Goal: Transaction & Acquisition: Download file/media

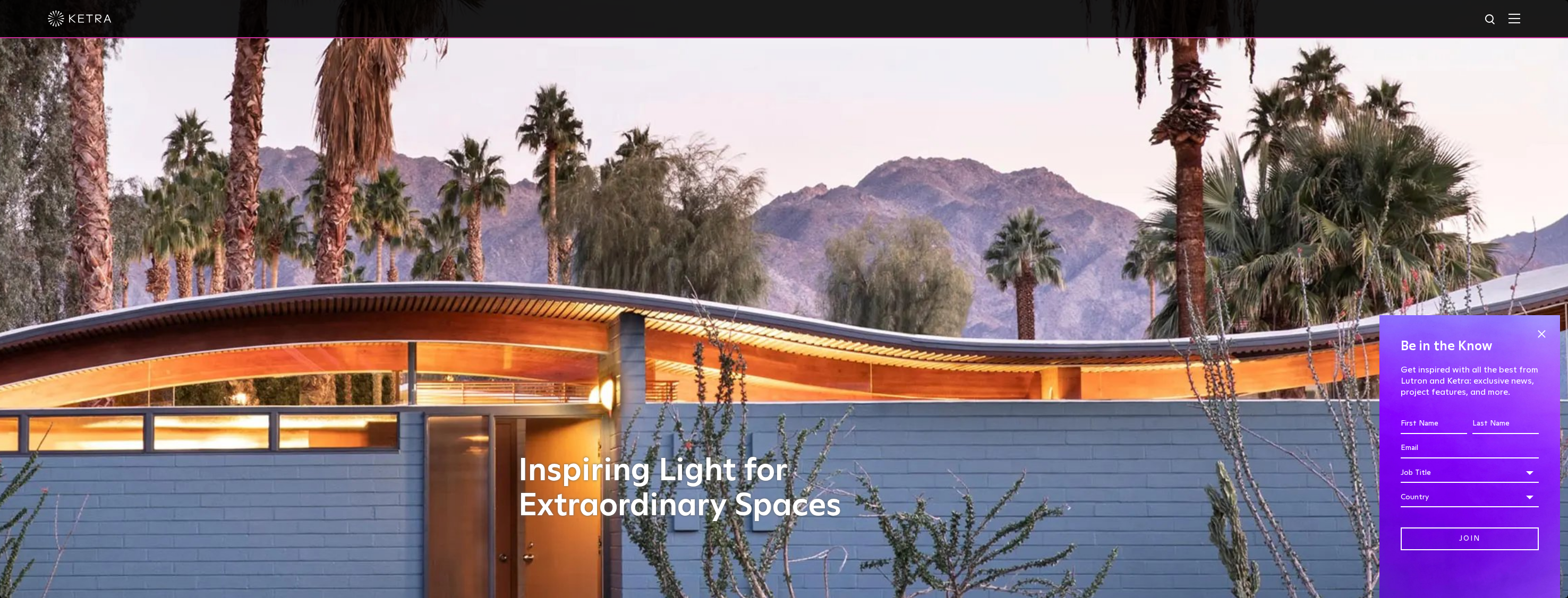
click at [91, 15] on img at bounding box center [80, 18] width 64 height 16
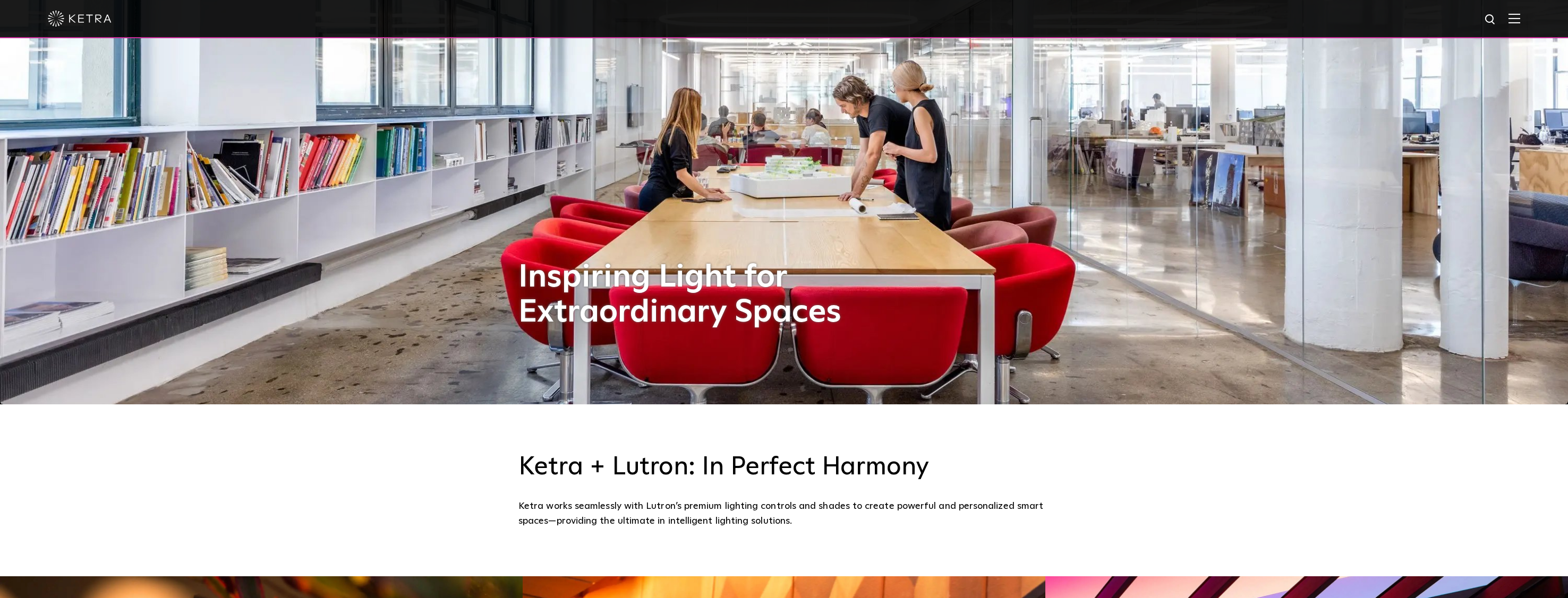
scroll to position [212, 0]
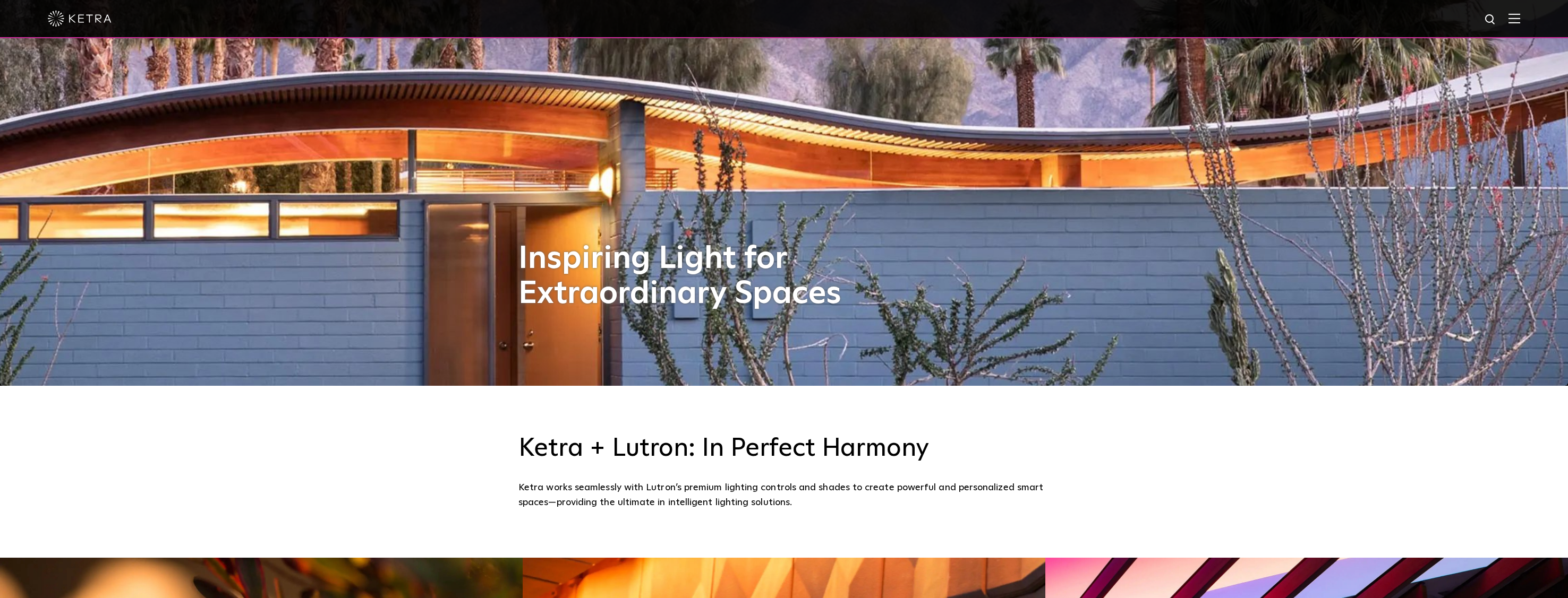
click at [1520, 18] on img at bounding box center [1514, 18] width 12 height 10
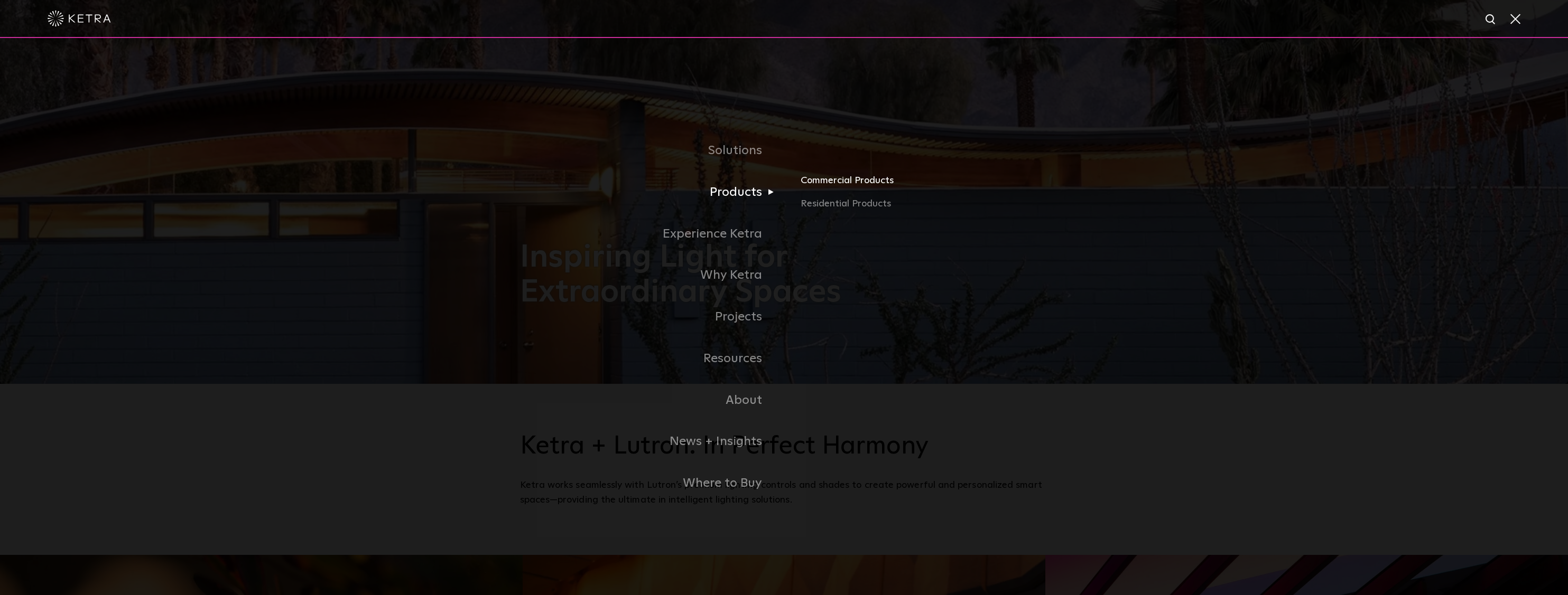
click at [819, 176] on link "Commercial Products" at bounding box center [924, 185] width 247 height 23
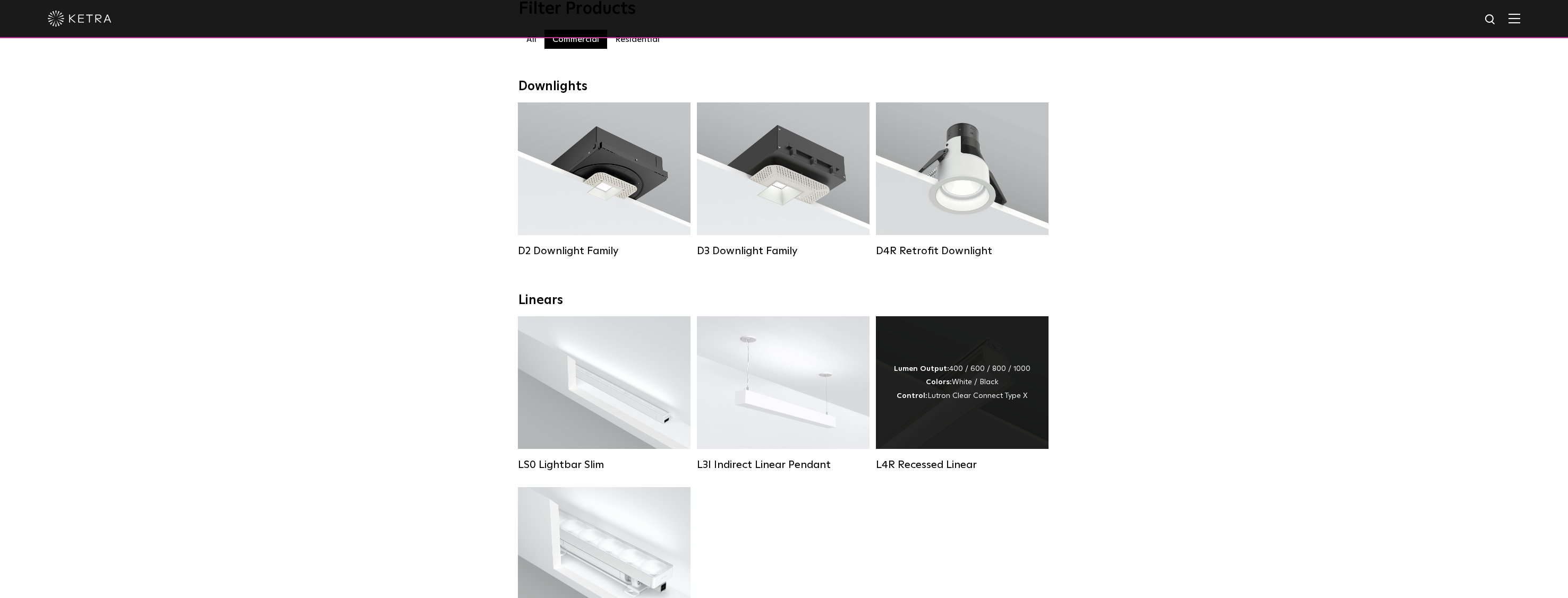
scroll to position [106, 0]
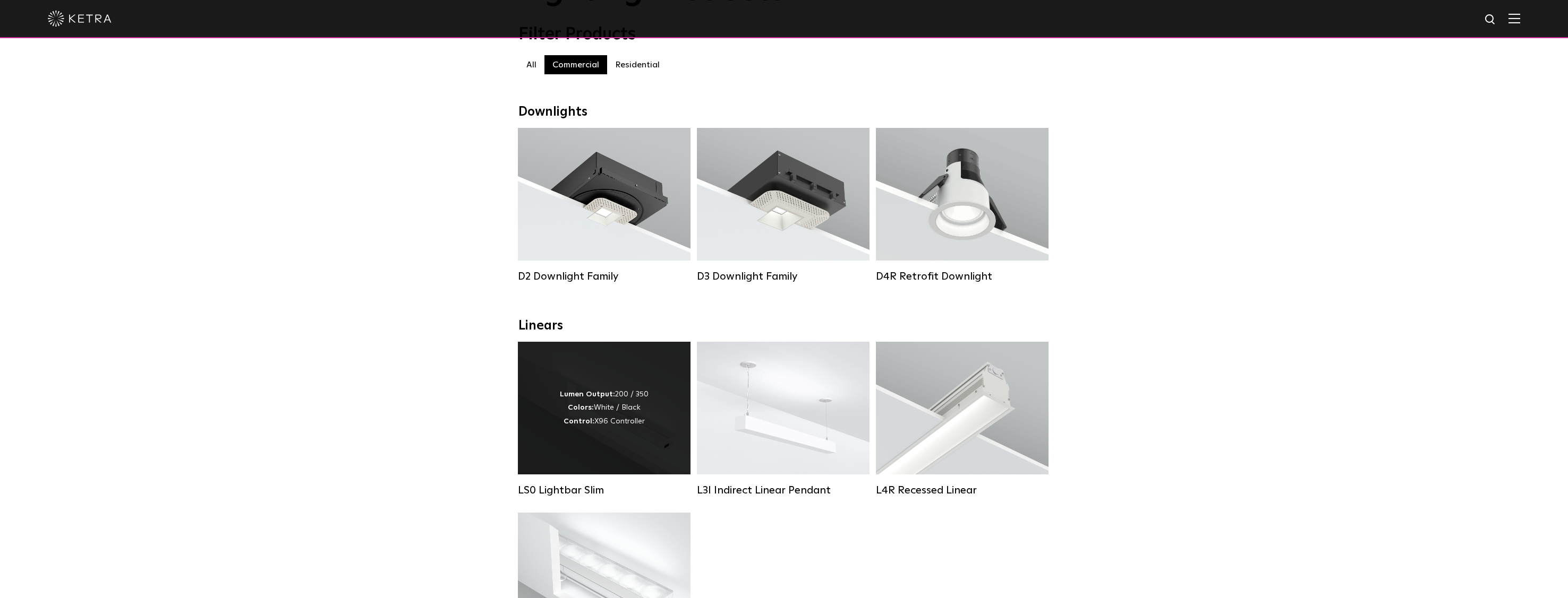
click at [646, 451] on div "Lumen Output: 200 / 350 Colors: White / Black Control: X96 Controller" at bounding box center [604, 408] width 173 height 133
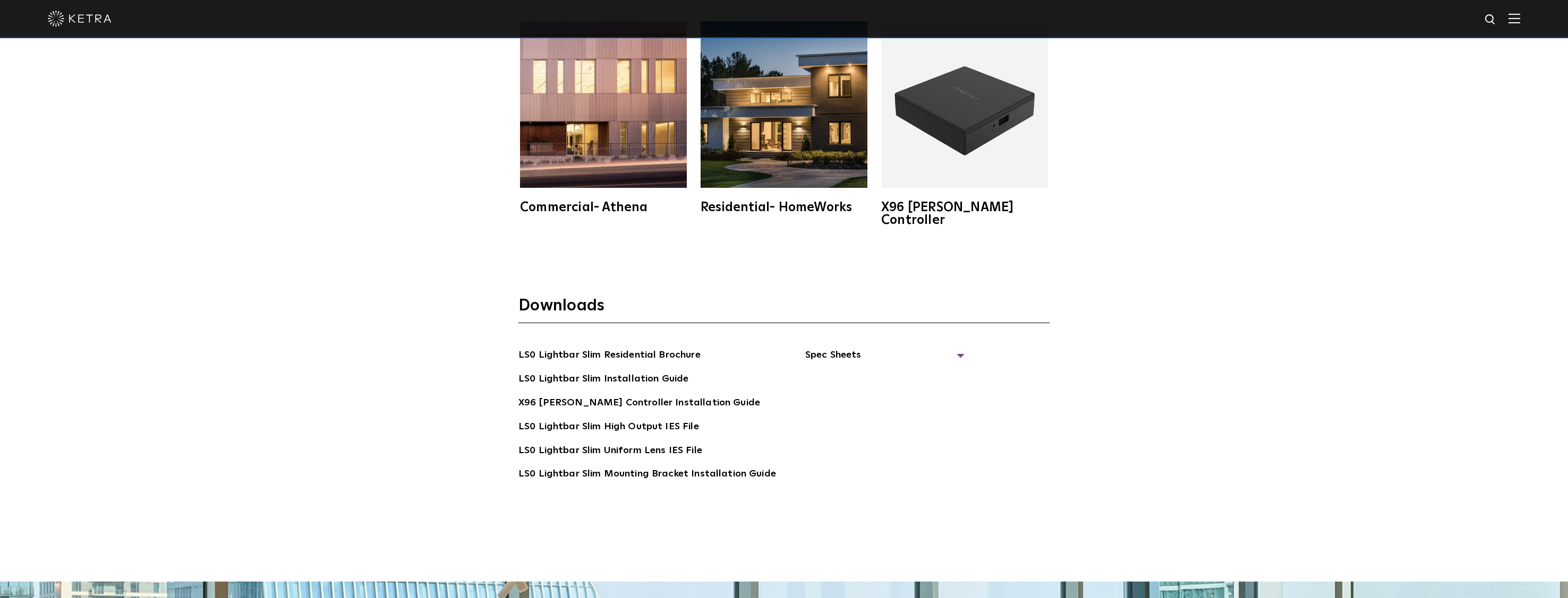
scroll to position [2495, 0]
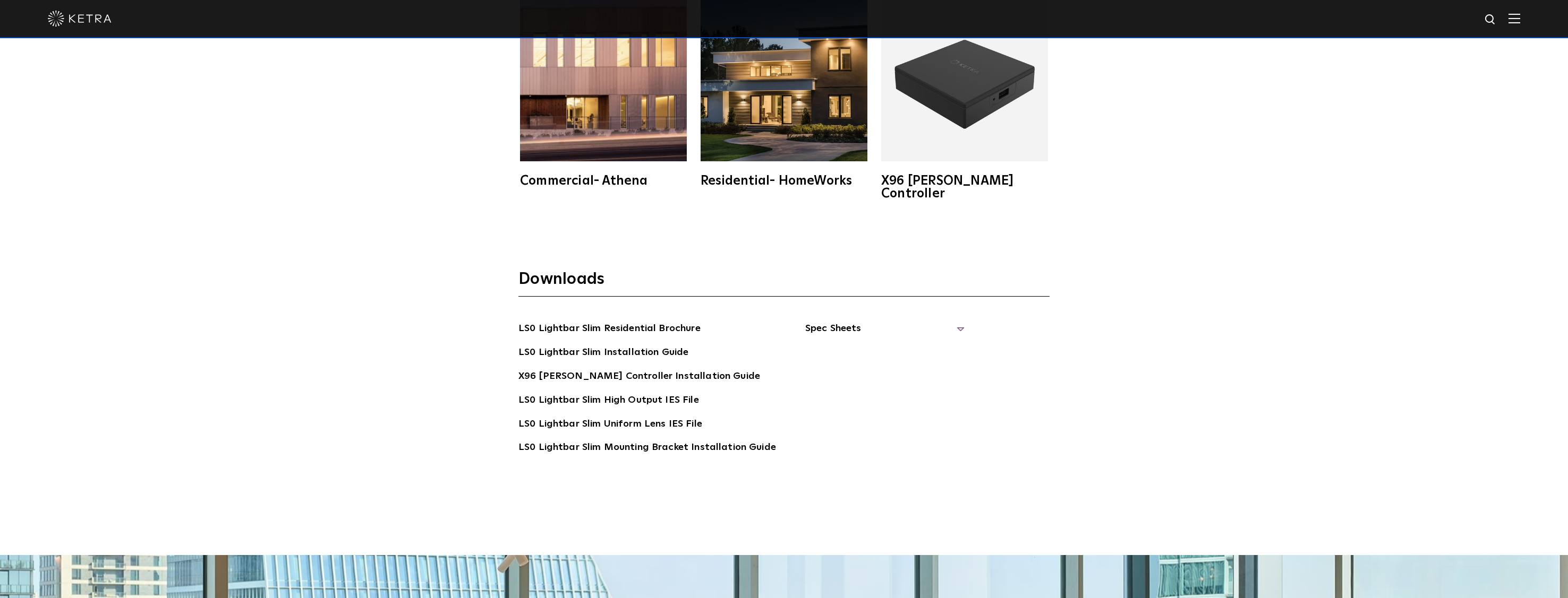
click at [828, 321] on span "Spec Sheets" at bounding box center [885, 333] width 159 height 23
click at [902, 344] on link "LS0 Lightbar Slim Spec Sheet" at bounding box center [886, 353] width 136 height 17
